Goal: Information Seeking & Learning: Learn about a topic

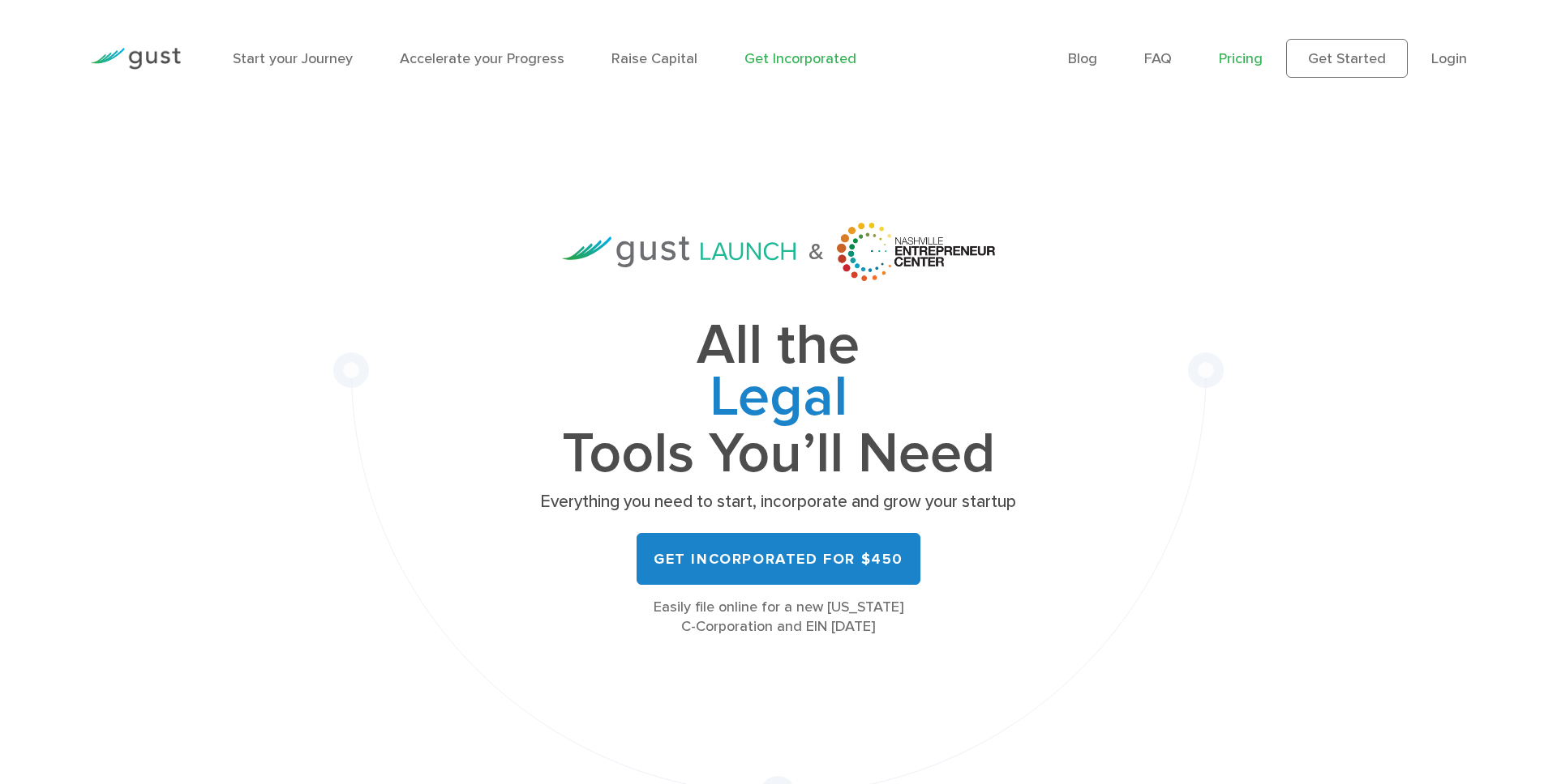
click at [1243, 60] on link "Pricing" at bounding box center [1240, 59] width 44 height 17
